Goal: Register for event/course

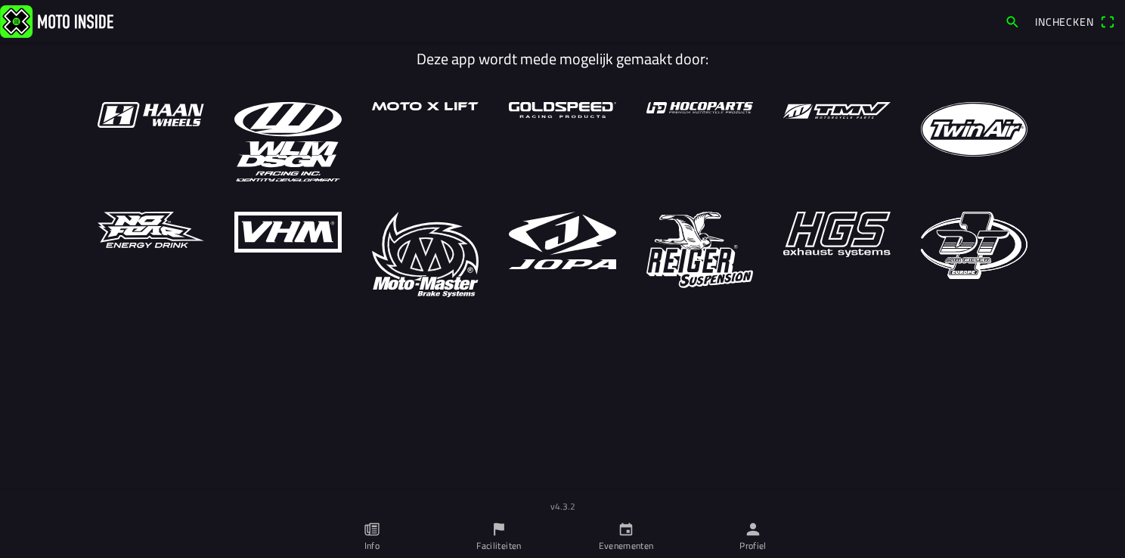
click at [748, 551] on ion-label "Profiel" at bounding box center [753, 546] width 27 height 14
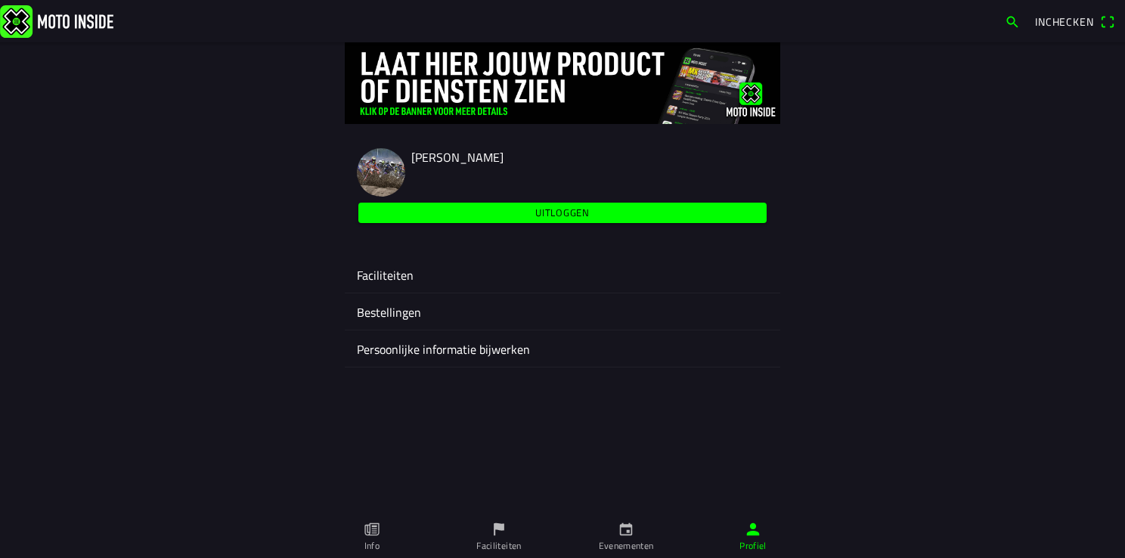
click at [400, 281] on ion-label "Faciliteiten" at bounding box center [562, 275] width 411 height 18
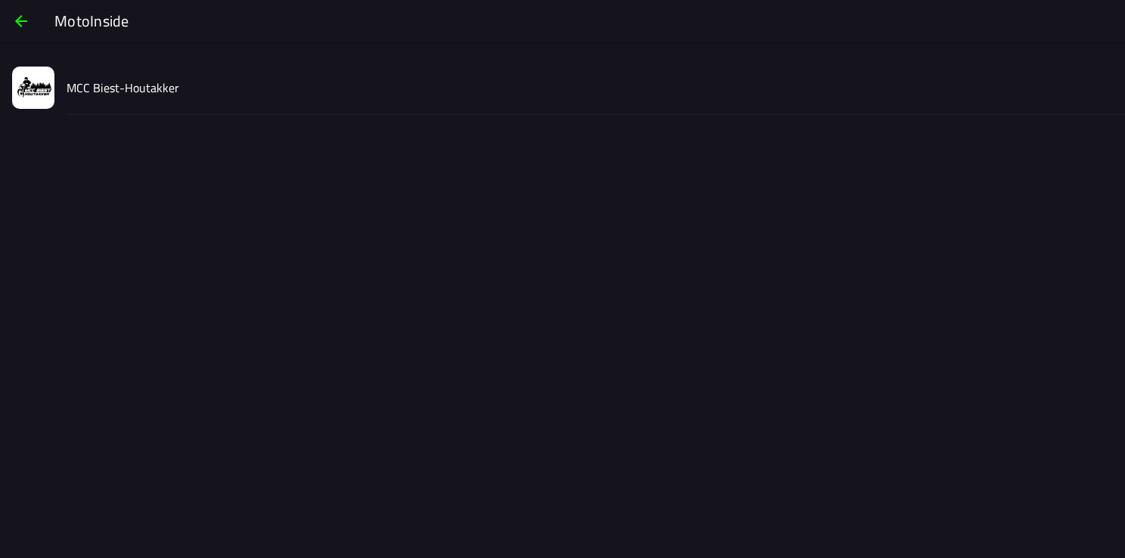
click at [0, 0] on slot "MCC Biest-Houtakker" at bounding box center [0, 0] width 0 height 0
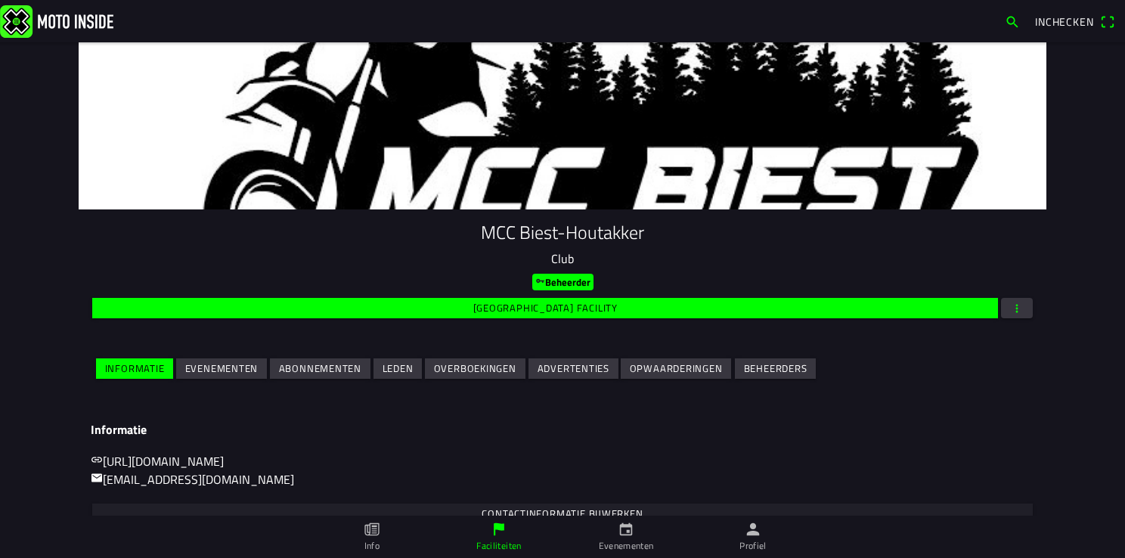
click at [0, 0] on slot "Evenementen" at bounding box center [0, 0] width 0 height 0
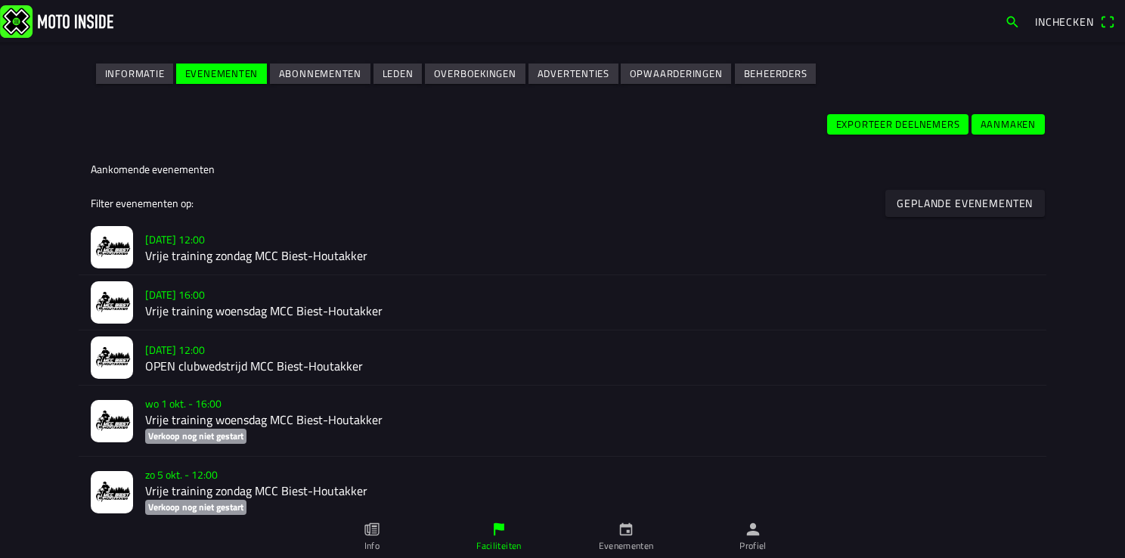
scroll to position [303, 0]
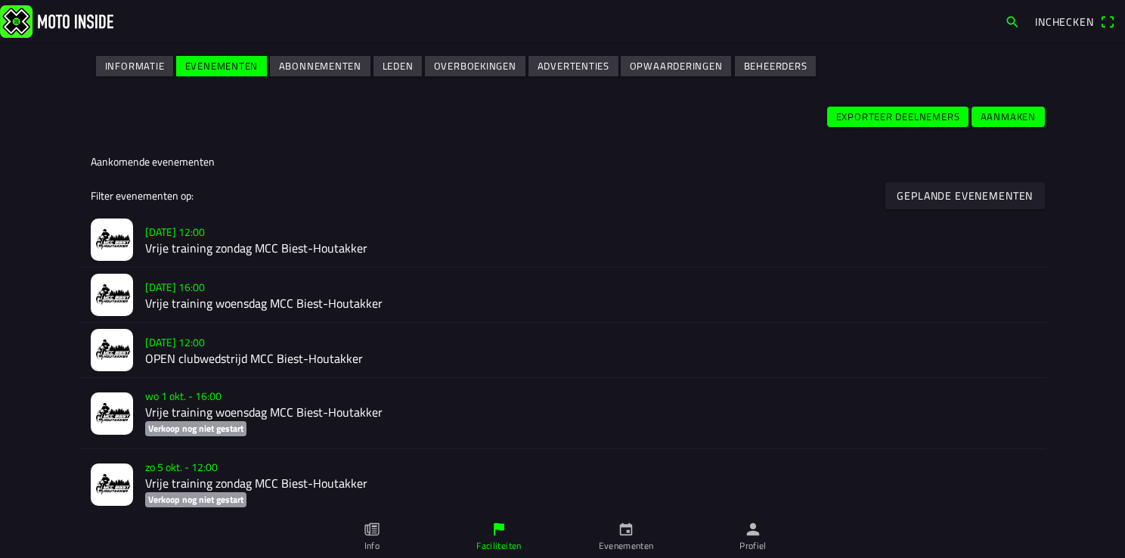
click at [200, 244] on h2 "Vrije training zondag MCC Biest-Houtakker" at bounding box center [589, 248] width 889 height 14
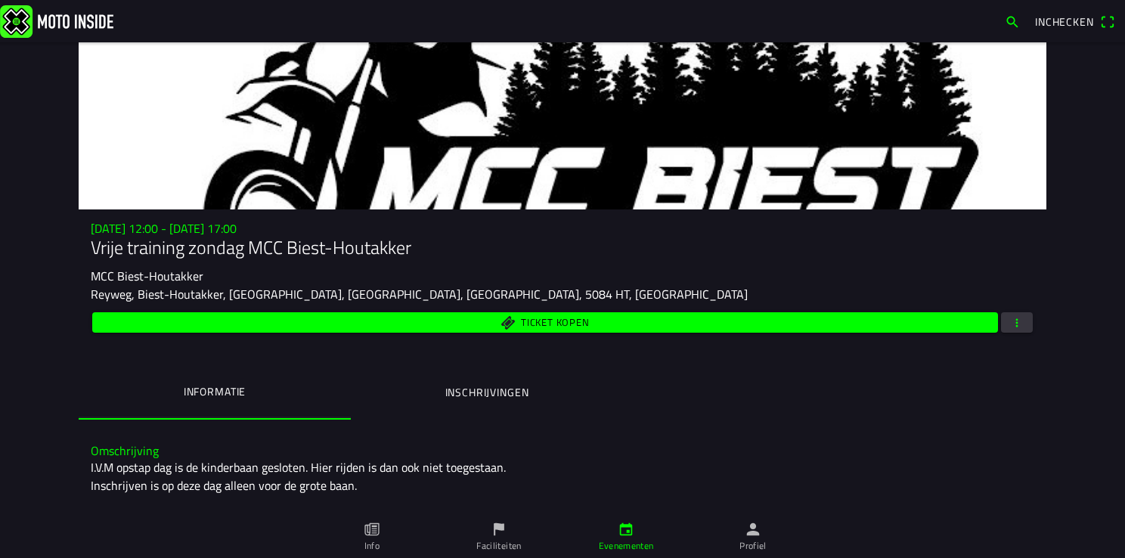
click at [502, 386] on ion-label "Inschrijvingen" at bounding box center [487, 392] width 84 height 17
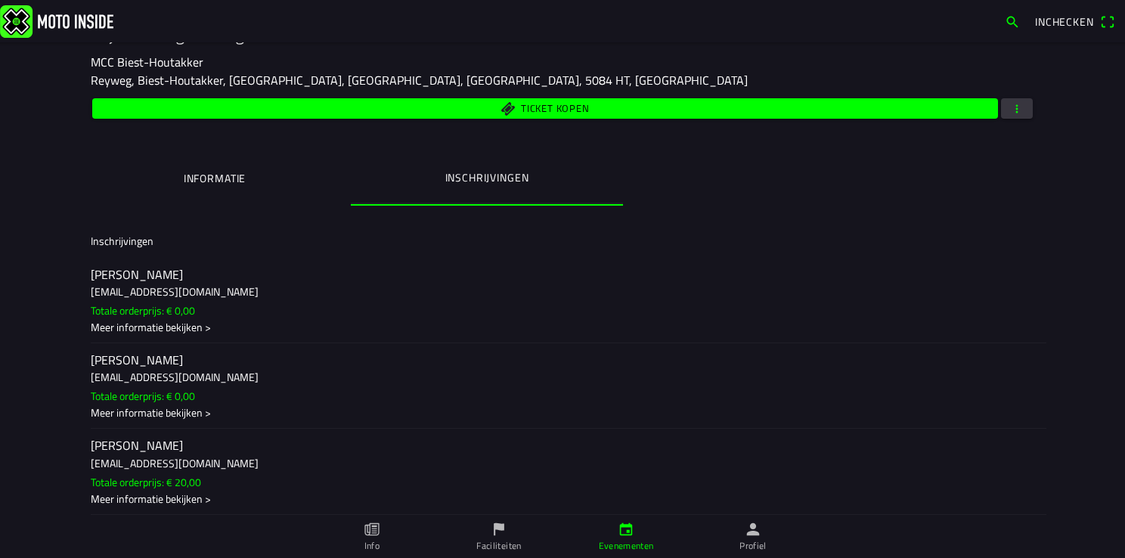
scroll to position [18, 0]
